Goal: Information Seeking & Learning: Learn about a topic

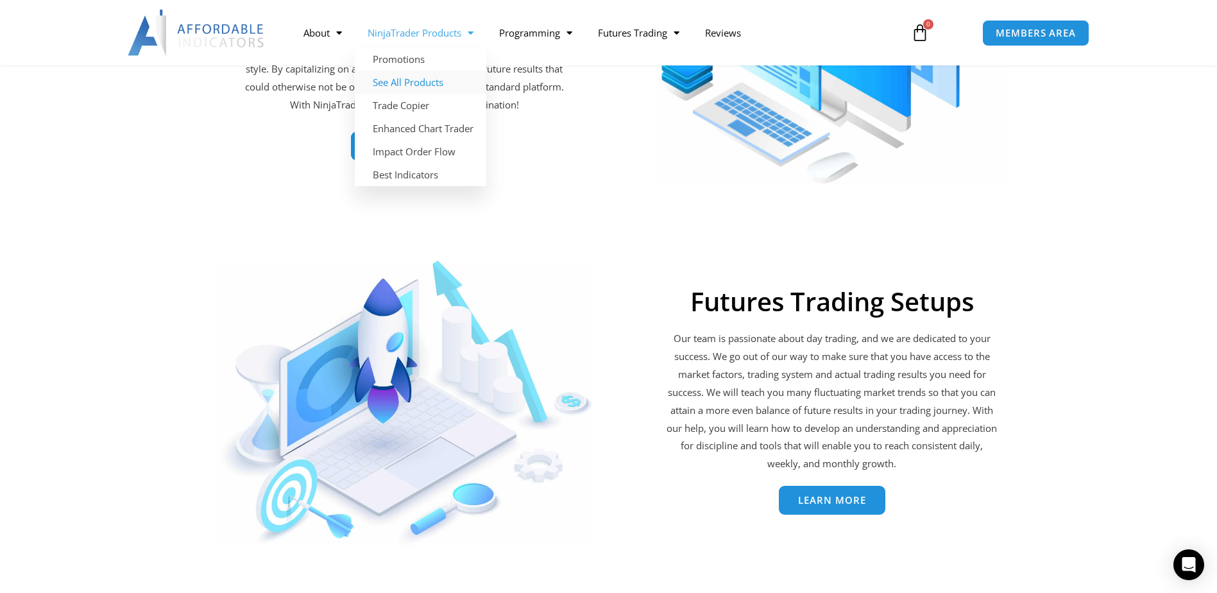
click at [433, 80] on link "See All Products" at bounding box center [421, 82] width 132 height 23
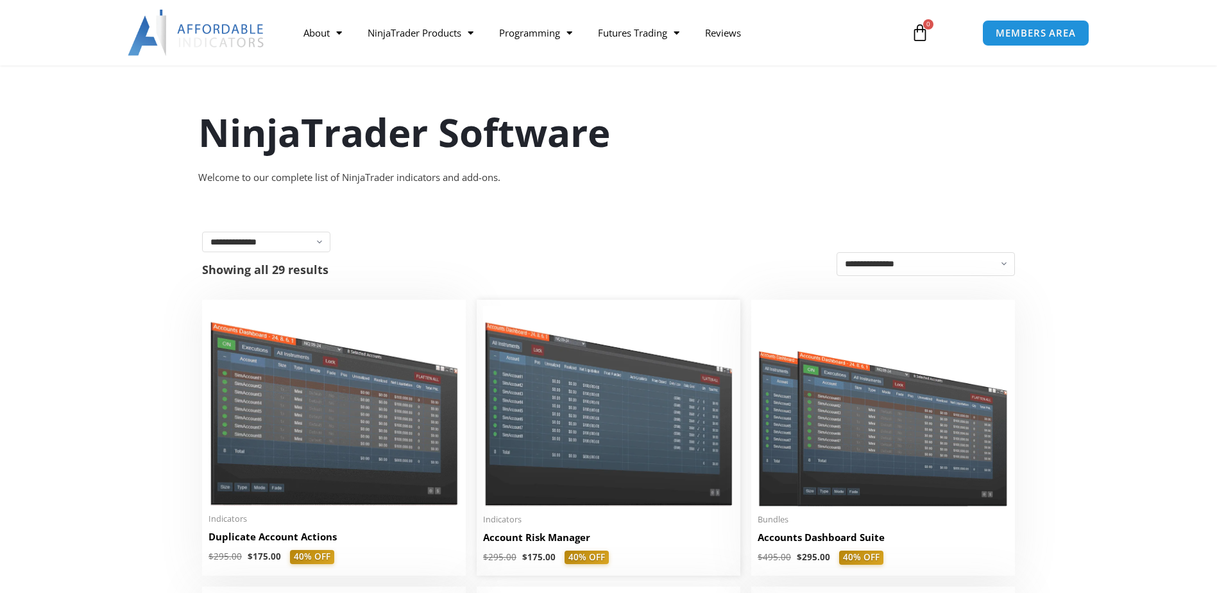
scroll to position [321, 0]
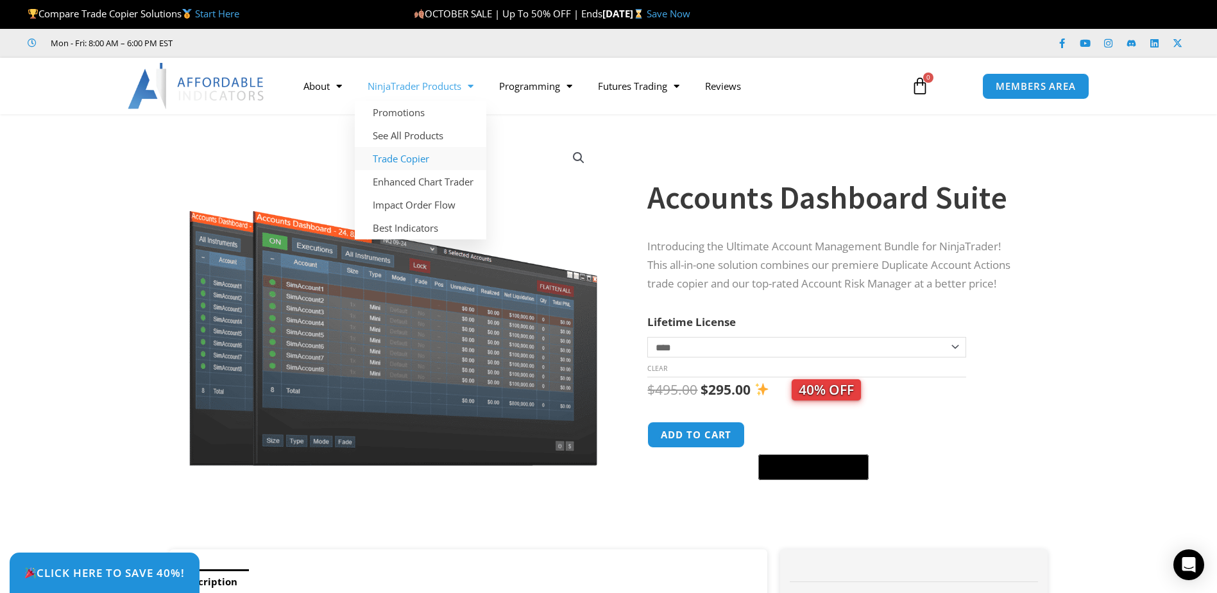
click at [411, 152] on link "Trade Copier" at bounding box center [421, 158] width 132 height 23
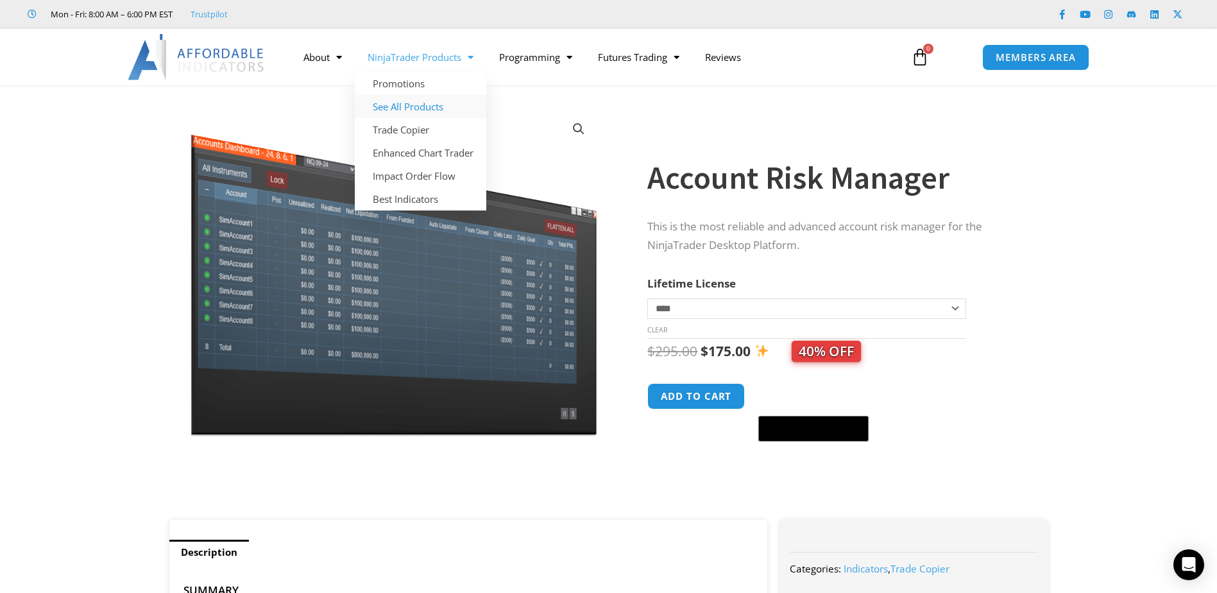
click at [452, 102] on link "See All Products" at bounding box center [421, 106] width 132 height 23
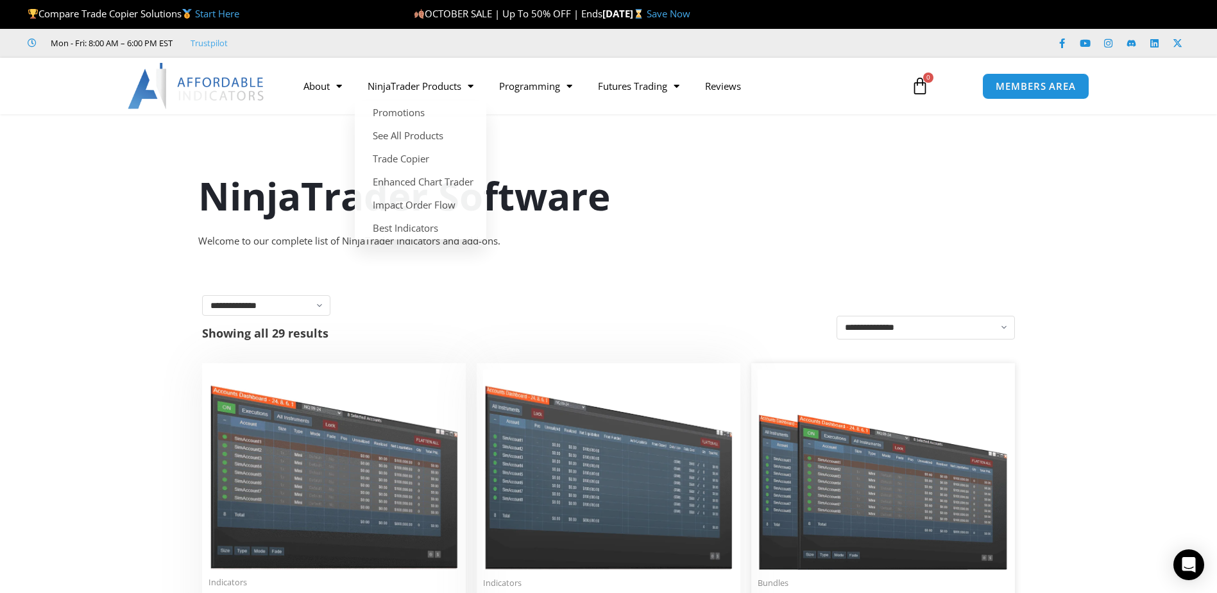
click at [821, 429] on img at bounding box center [883, 470] width 251 height 200
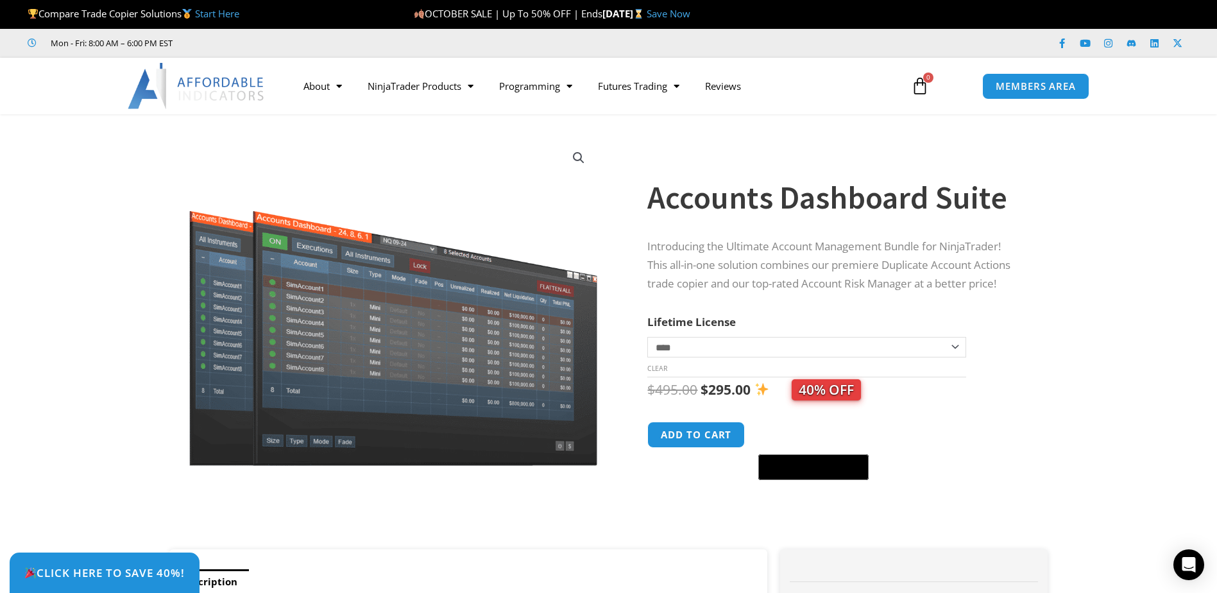
click at [710, 194] on h1 "Accounts Dashboard Suite" at bounding box center [835, 197] width 375 height 45
click at [710, 195] on h1 "Accounts Dashboard Suite" at bounding box center [835, 197] width 375 height 45
click at [709, 196] on h1 "Accounts Dashboard Suite" at bounding box center [835, 197] width 375 height 45
copy h1 "Accounts"
click at [892, 200] on h1 "Accounts Dashboard Suite" at bounding box center [835, 197] width 375 height 45
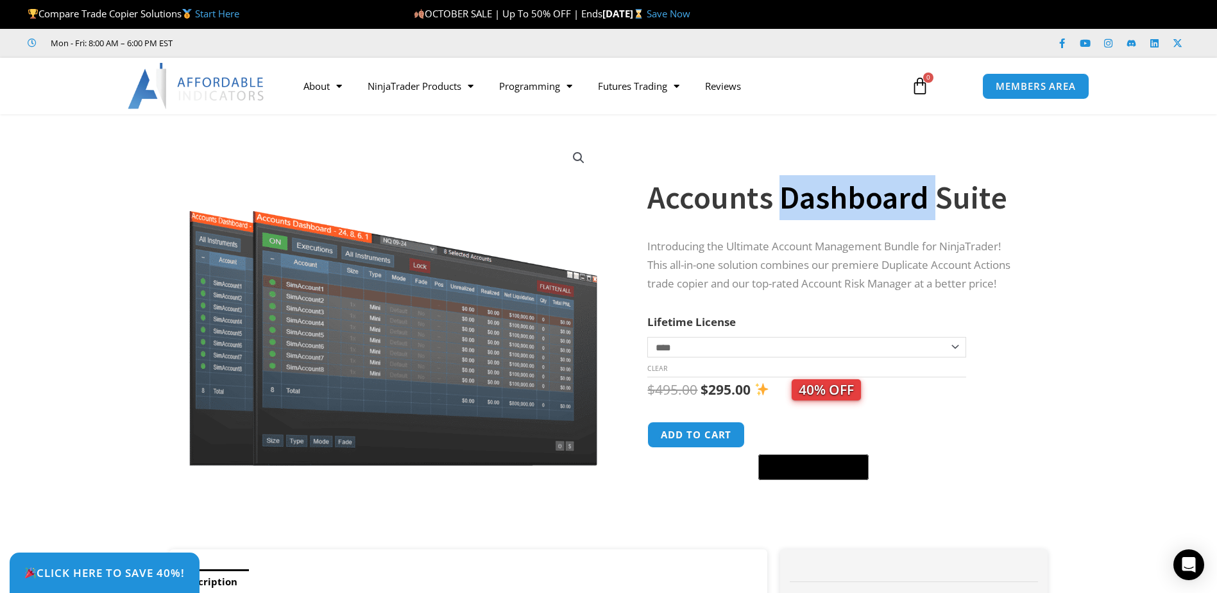
click at [892, 200] on h1 "Accounts Dashboard Suite" at bounding box center [835, 197] width 375 height 45
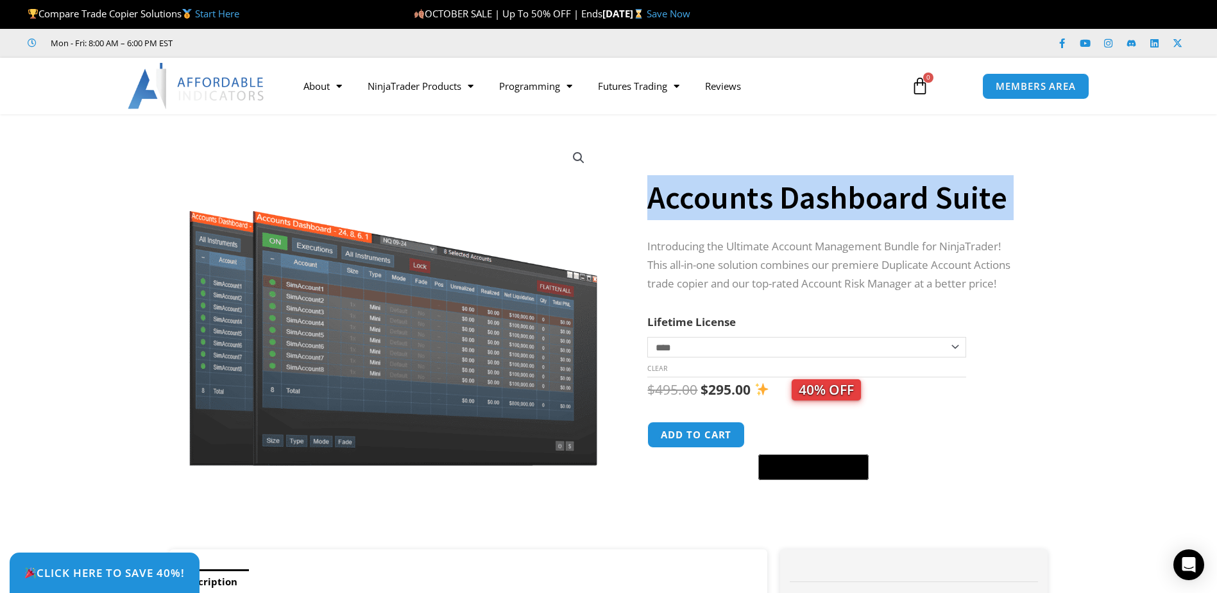
click at [892, 200] on h1 "Accounts Dashboard Suite" at bounding box center [835, 197] width 375 height 45
copy div "Accounts Dashboard Suite"
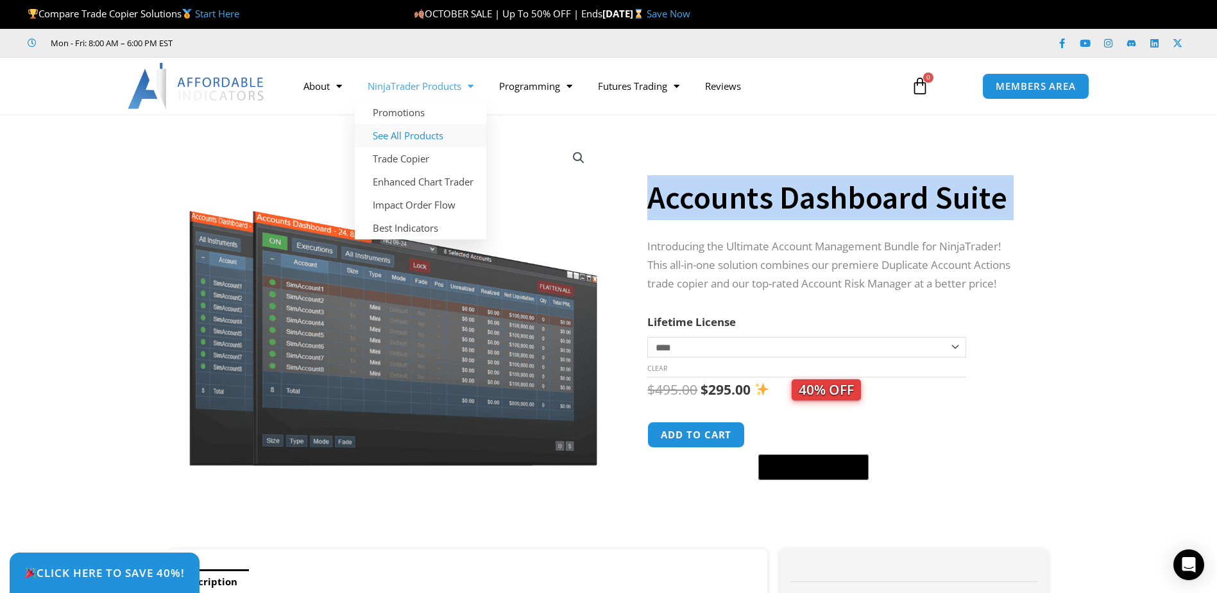
click at [427, 137] on link "See All Products" at bounding box center [421, 135] width 132 height 23
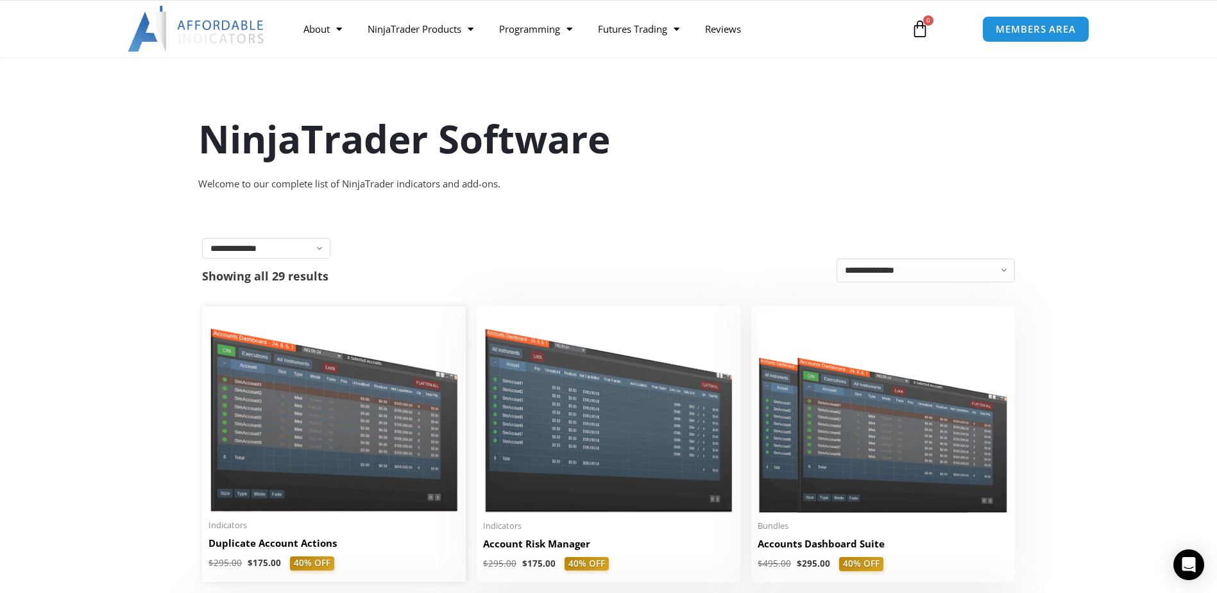
scroll to position [128, 0]
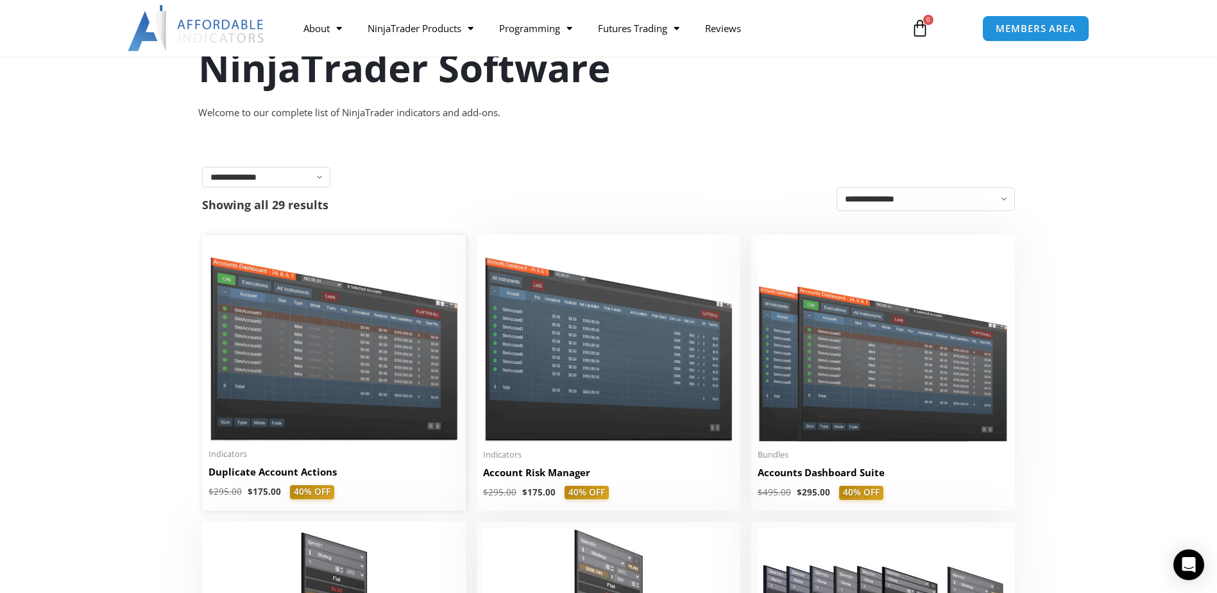
click at [367, 341] on img at bounding box center [334, 341] width 251 height 200
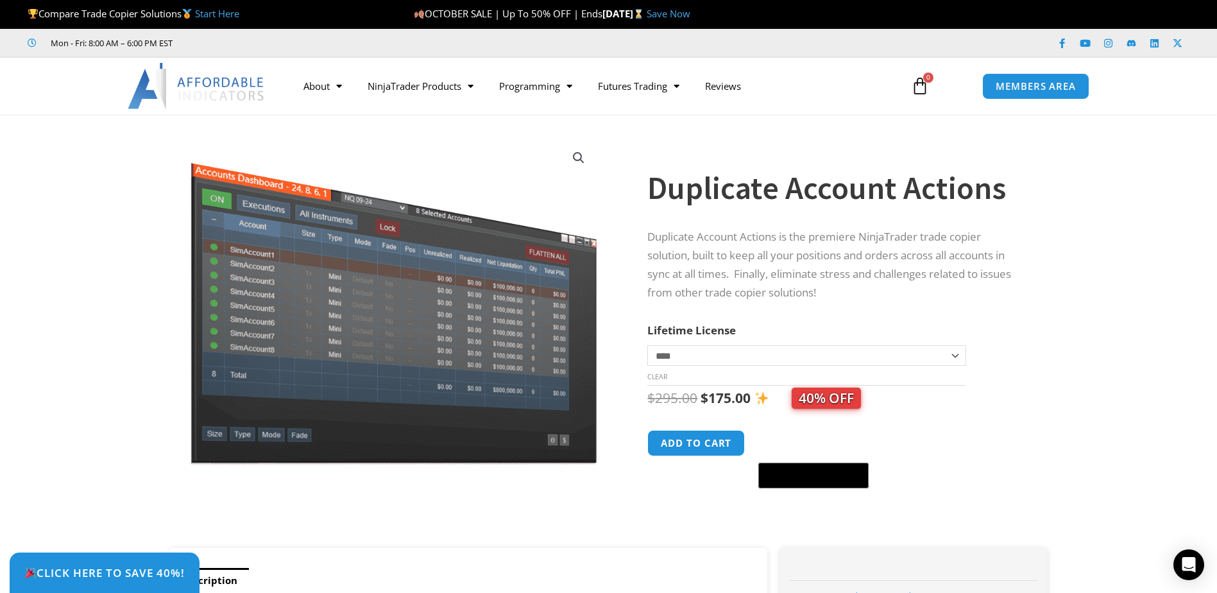
click at [751, 201] on h1 "Duplicate Account Actions" at bounding box center [835, 188] width 375 height 45
click at [750, 201] on h1 "Duplicate Account Actions" at bounding box center [835, 188] width 375 height 45
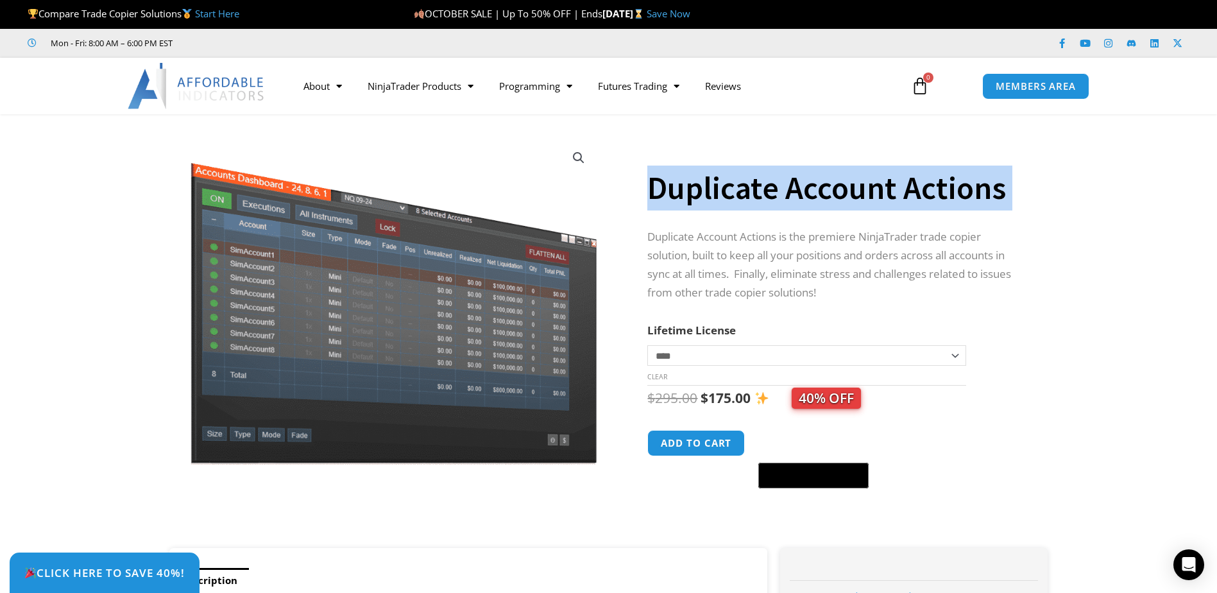
click at [750, 201] on h1 "Duplicate Account Actions" at bounding box center [835, 188] width 375 height 45
copy div "Duplicate Account Actions"
